Goal: Information Seeking & Learning: Learn about a topic

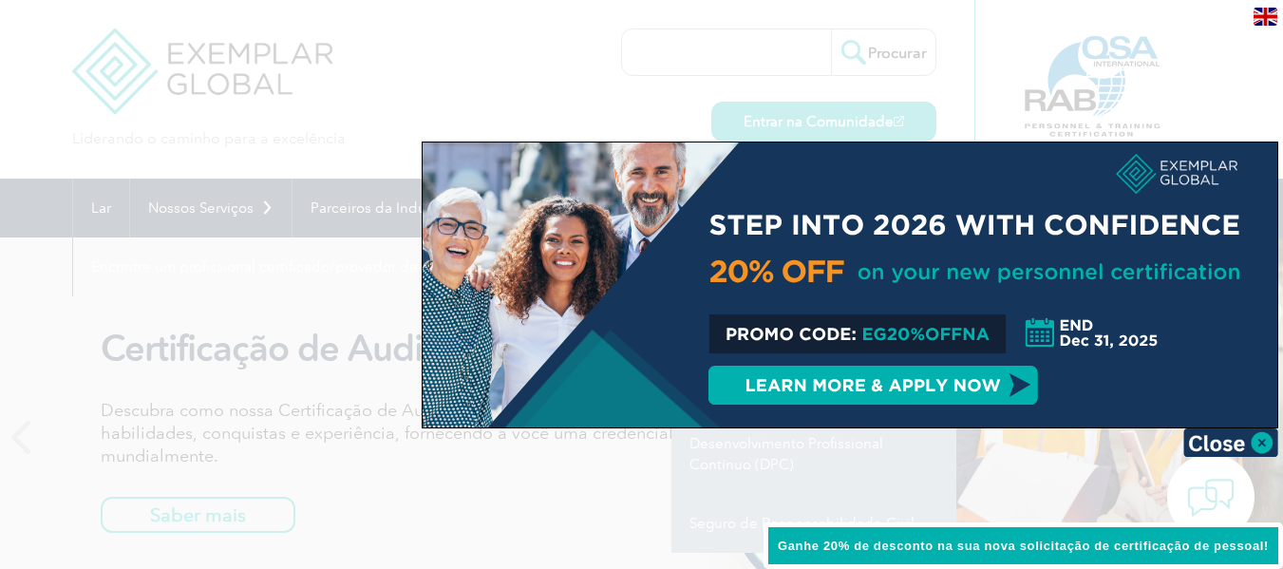
click at [234, 478] on div at bounding box center [641, 284] width 1283 height 569
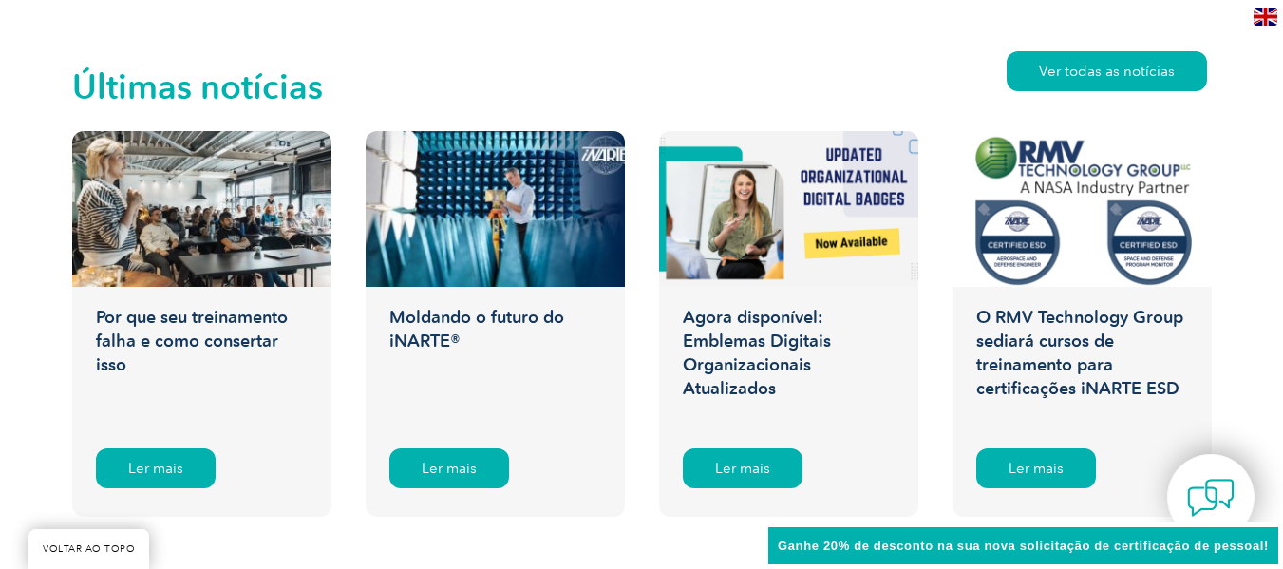
scroll to position [3039, 0]
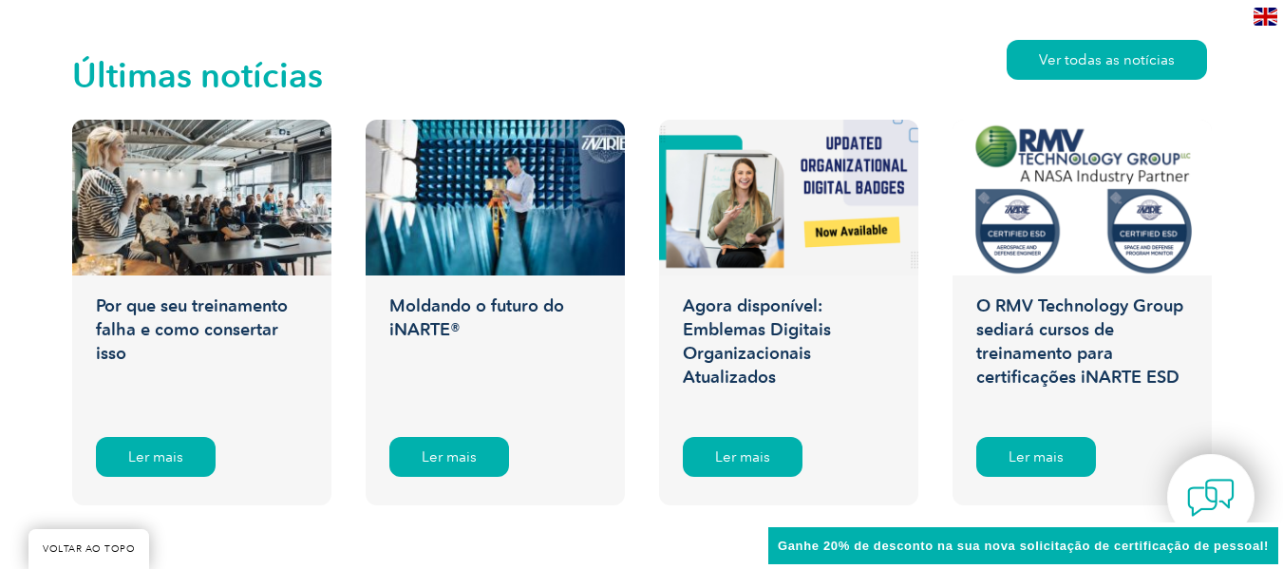
click at [161, 311] on font "Por que seu treinamento falha e como consertar isso" at bounding box center [192, 329] width 192 height 68
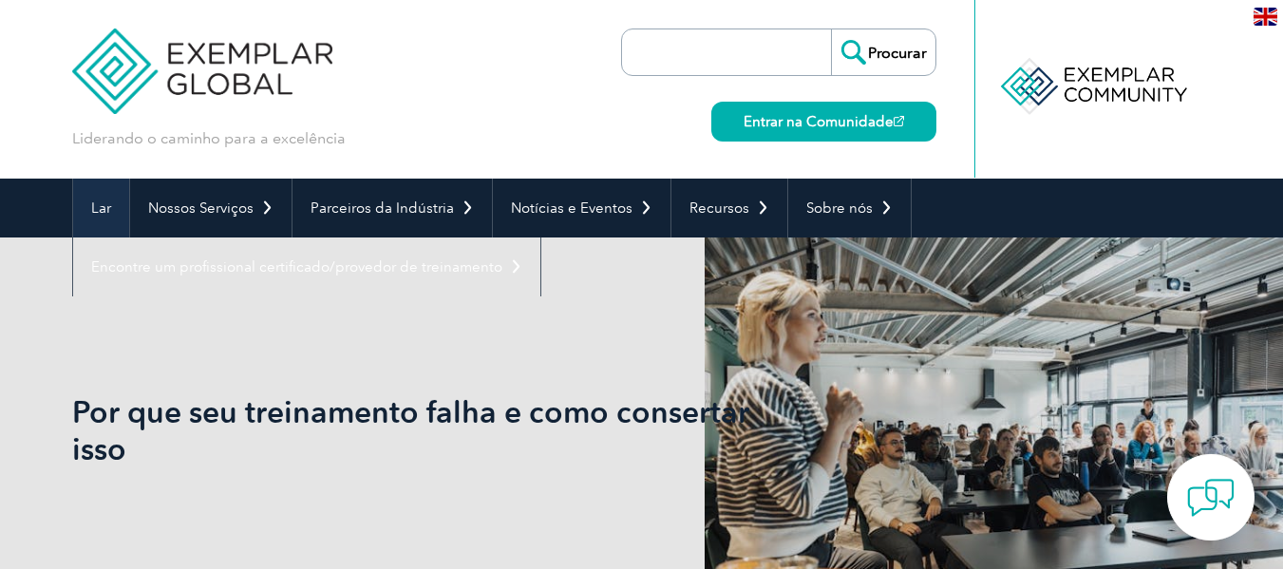
click at [97, 210] on font "Lar" at bounding box center [101, 207] width 20 height 17
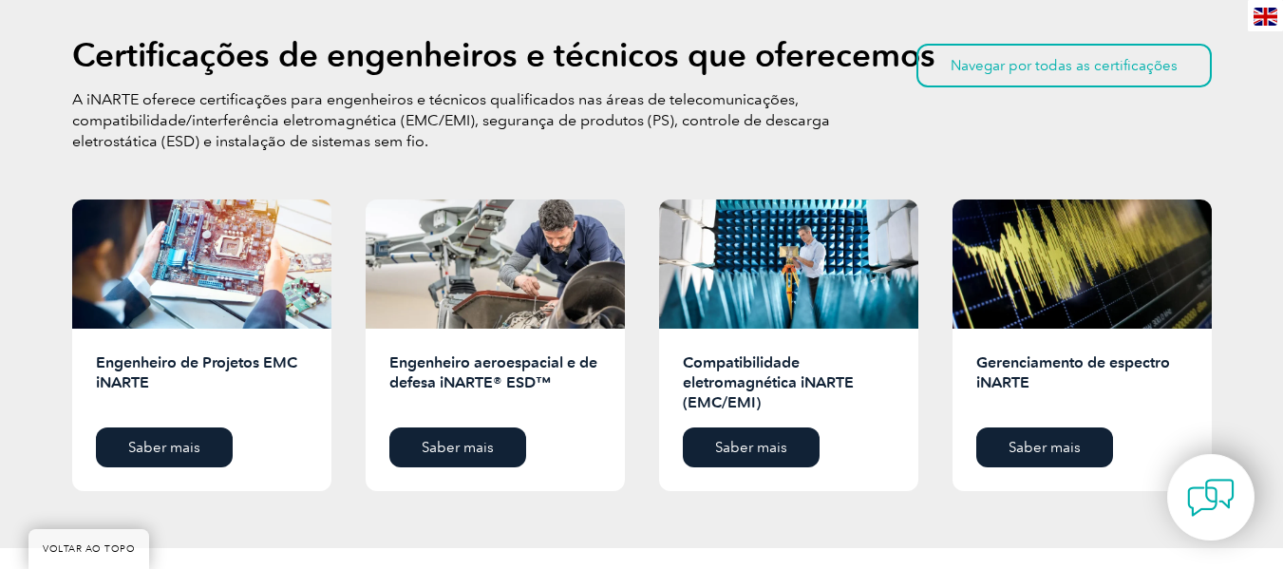
scroll to position [2458, 0]
